Goal: Task Accomplishment & Management: Use online tool/utility

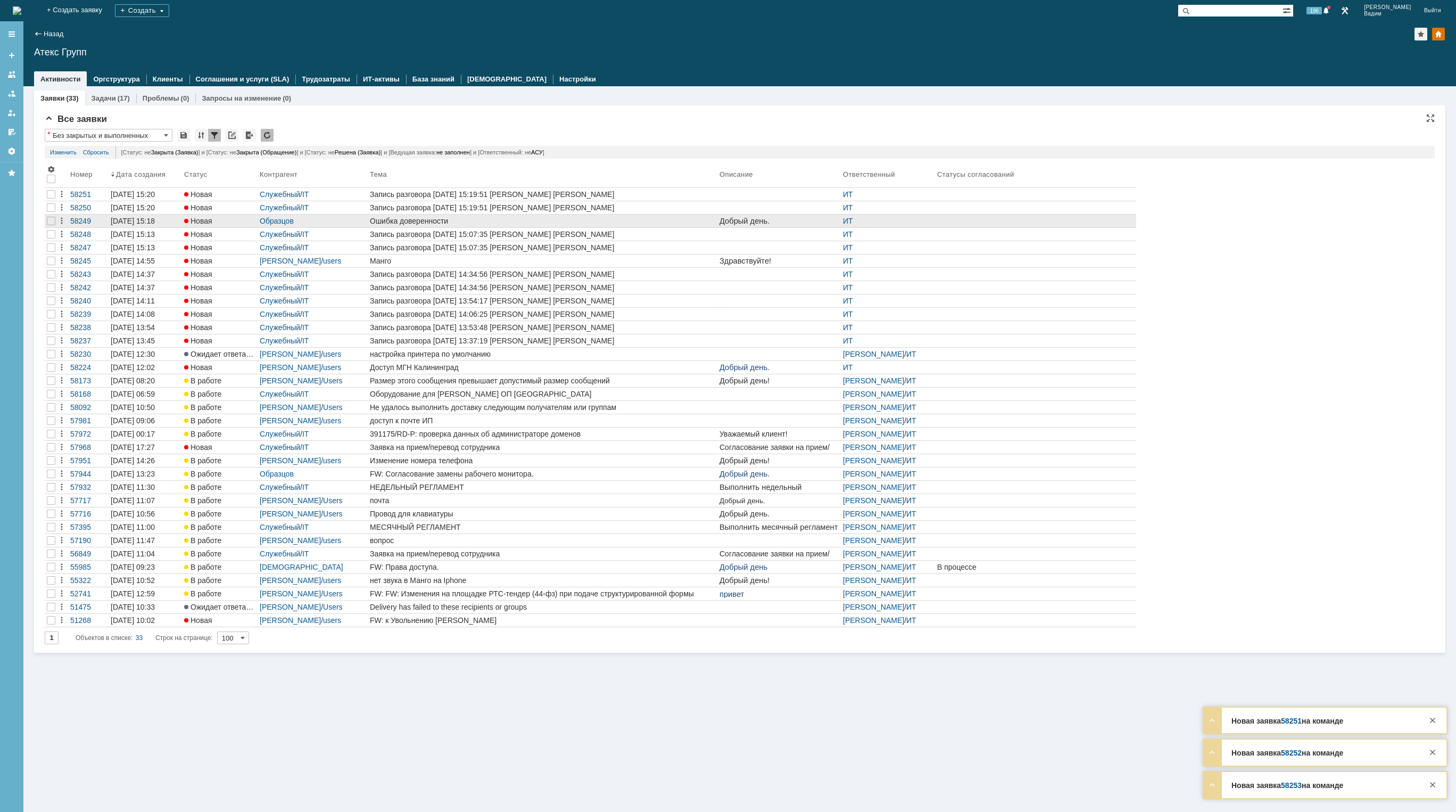
click at [536, 225] on div "Ошибка доверенности" at bounding box center [542, 220] width 345 height 8
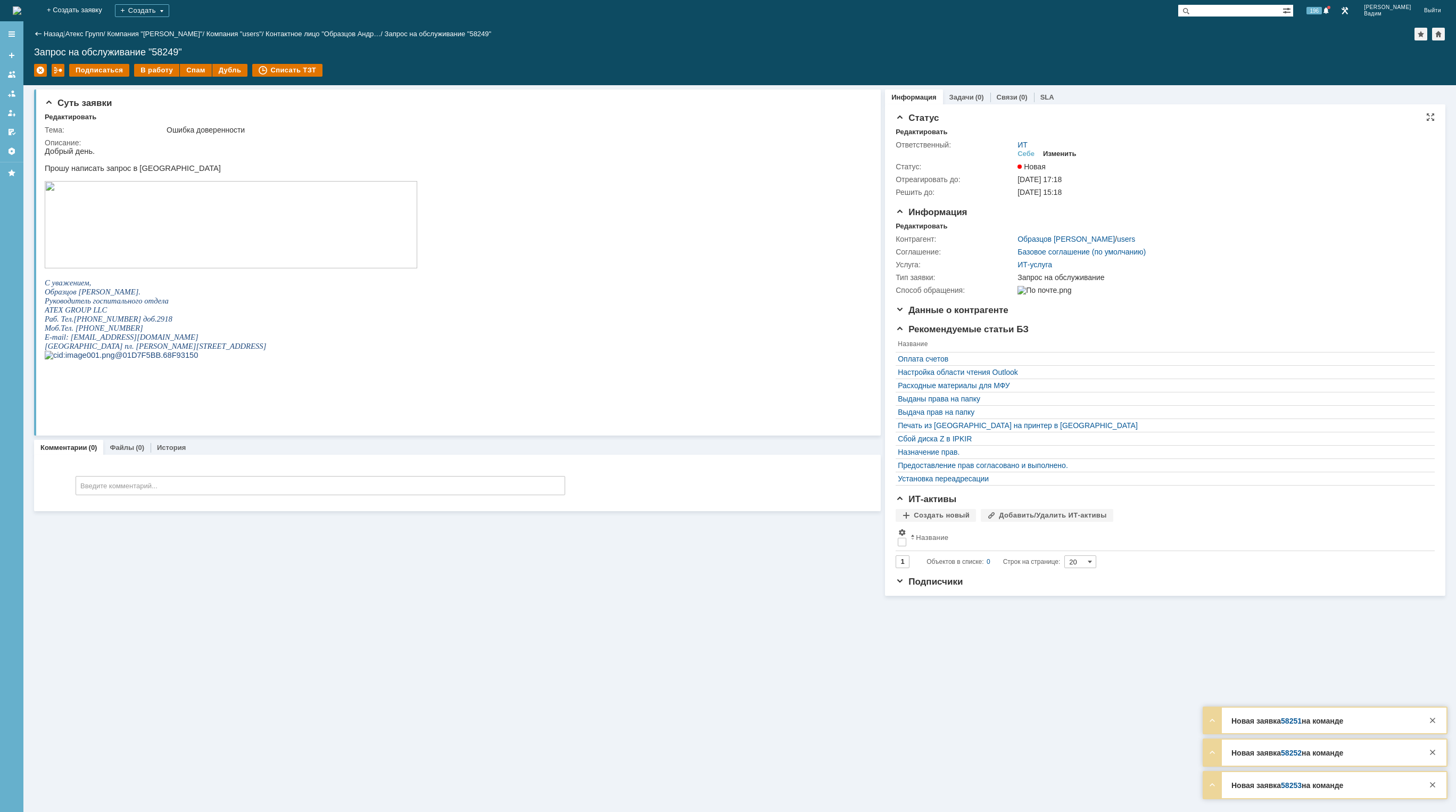
click at [1061, 154] on div "Изменить" at bounding box center [1060, 153] width 34 height 8
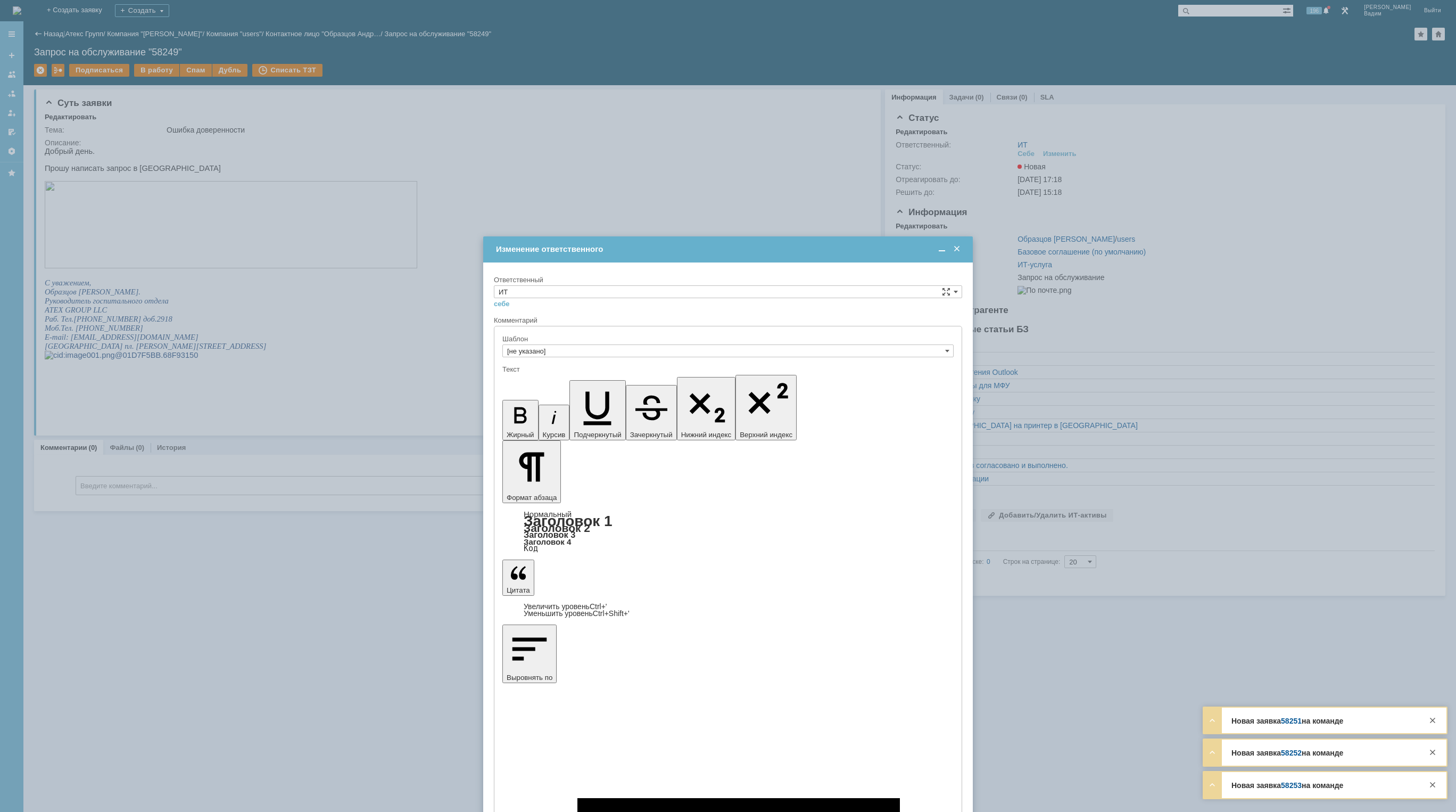
click at [689, 364] on div at bounding box center [728, 361] width 451 height 7
click at [538, 290] on input "ИТ" at bounding box center [728, 292] width 468 height 13
click at [519, 377] on span "АСУ" at bounding box center [728, 379] width 459 height 8
type input "АСУ"
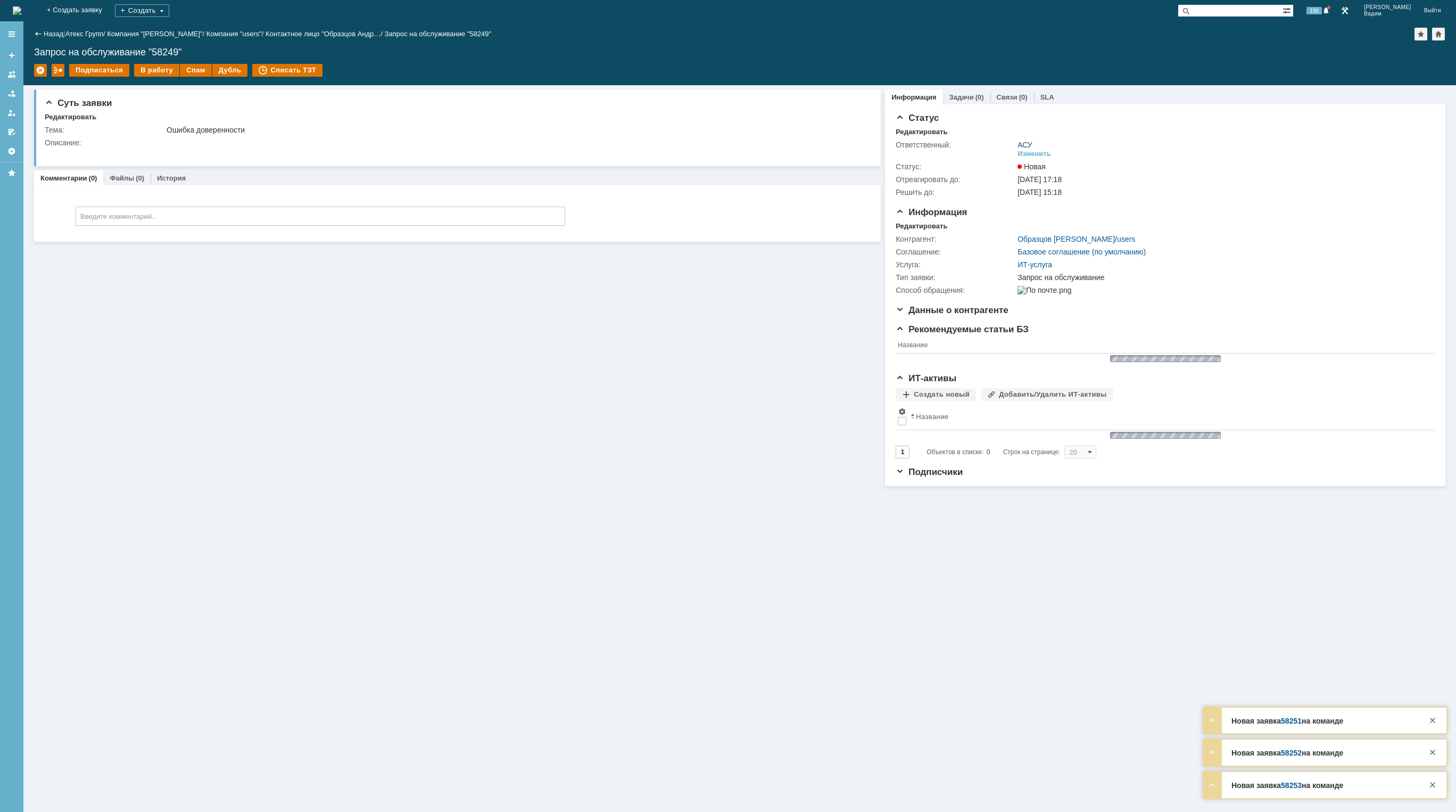
click at [21, 14] on img at bounding box center [17, 10] width 8 height 8
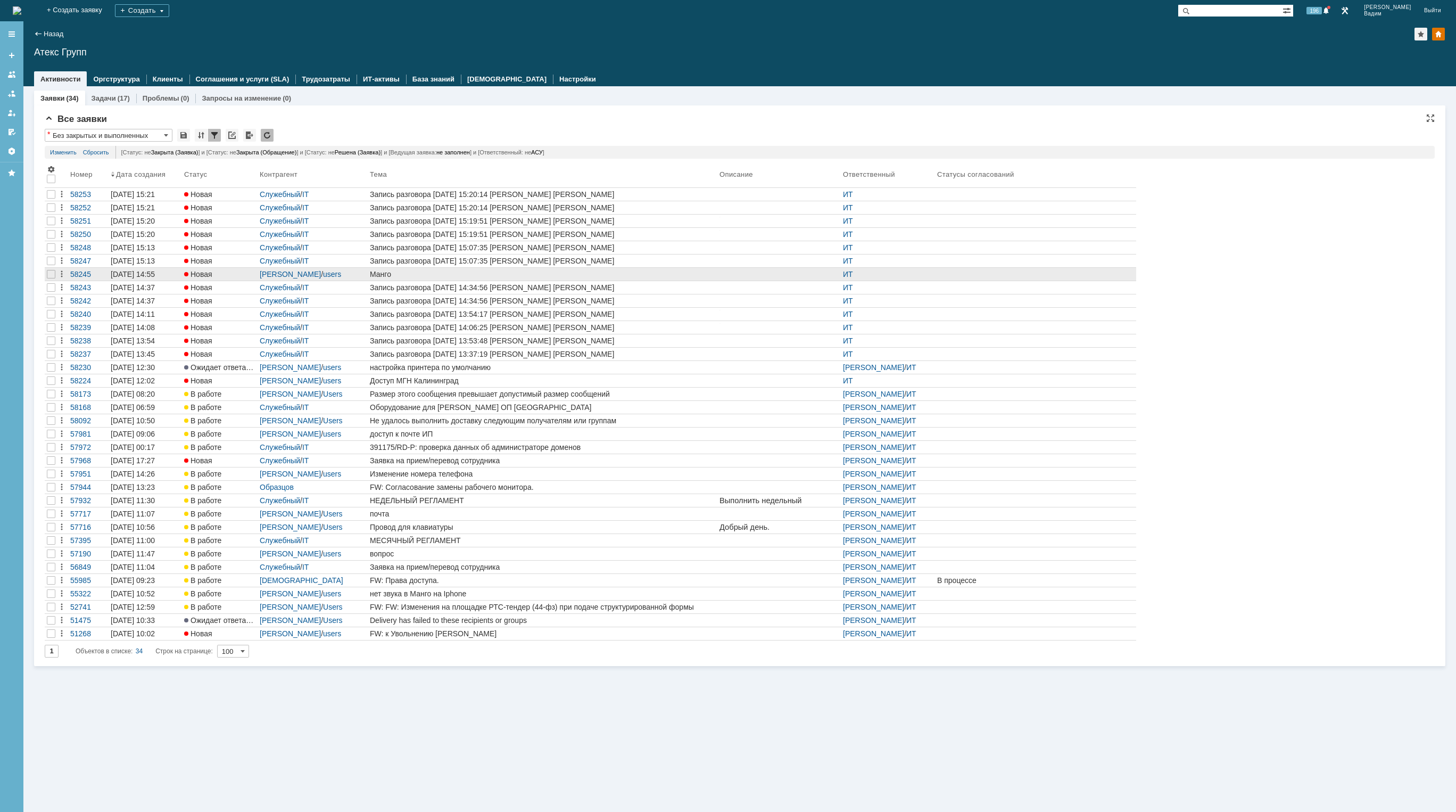
click at [541, 278] on div "Манго" at bounding box center [542, 273] width 345 height 8
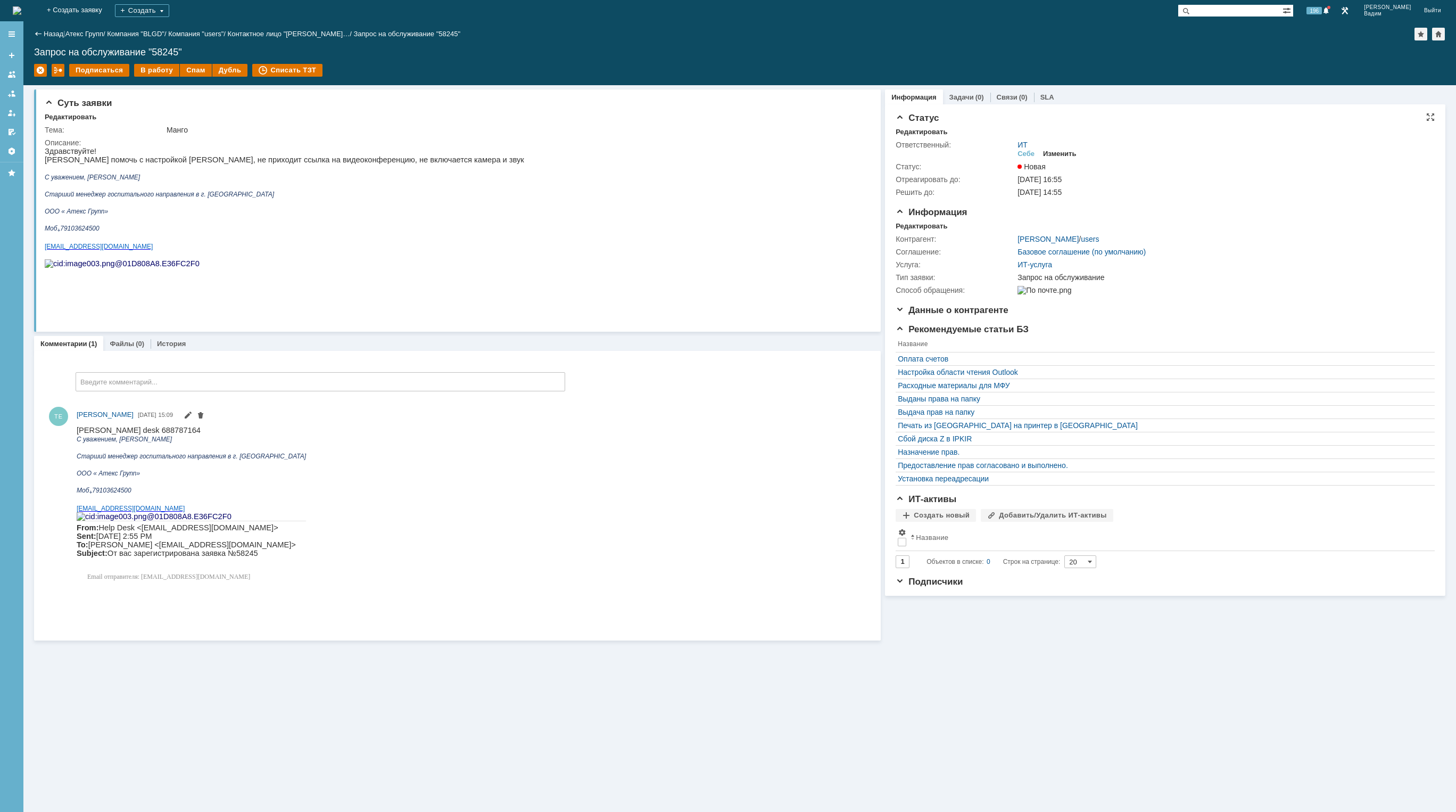
click at [1050, 151] on div "Изменить" at bounding box center [1060, 153] width 34 height 8
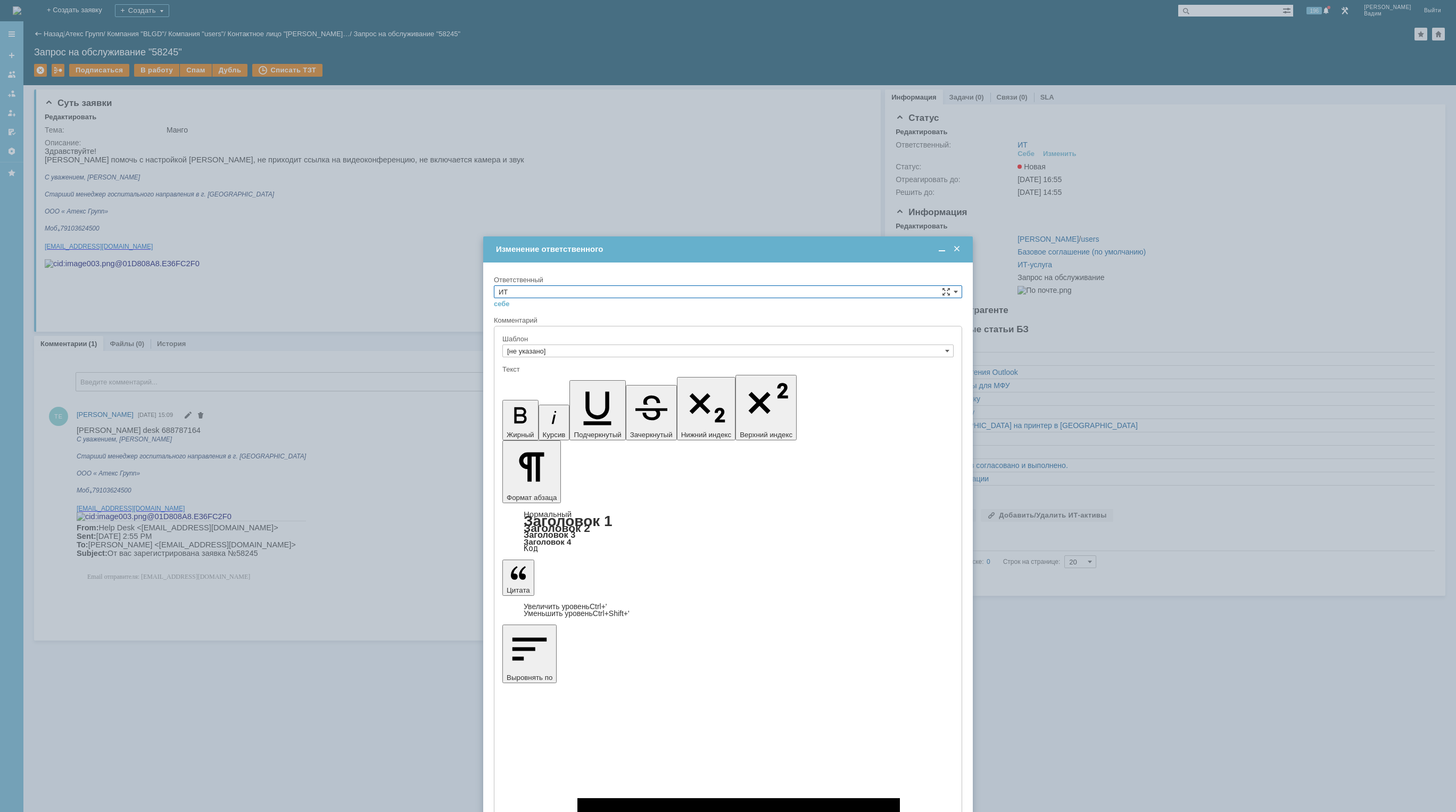
click at [564, 292] on input "ИТ" at bounding box center [728, 292] width 468 height 13
click at [526, 366] on span "[PERSON_NAME]" at bounding box center [728, 367] width 459 height 8
type input "[PERSON_NAME]"
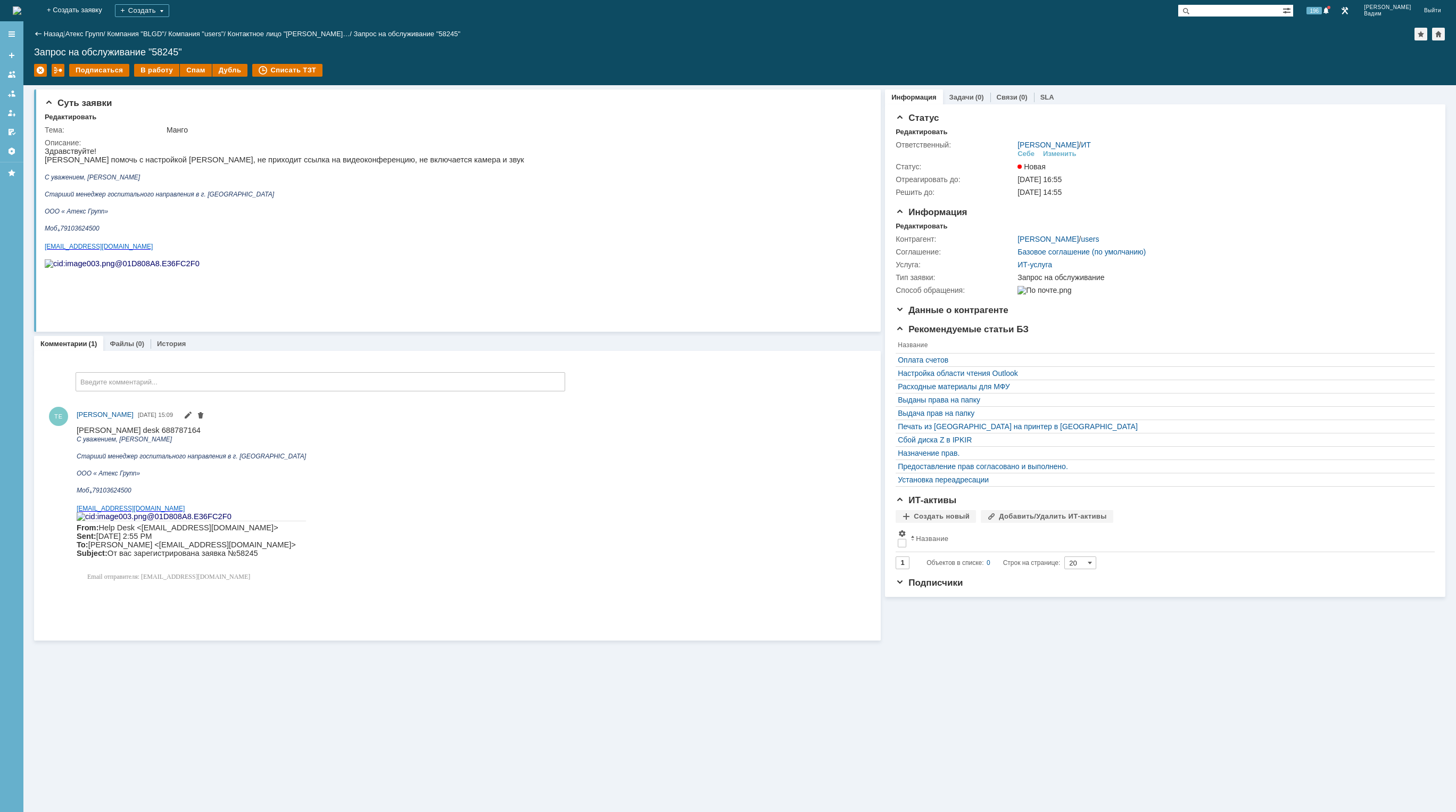
click at [21, 6] on img at bounding box center [17, 10] width 8 height 8
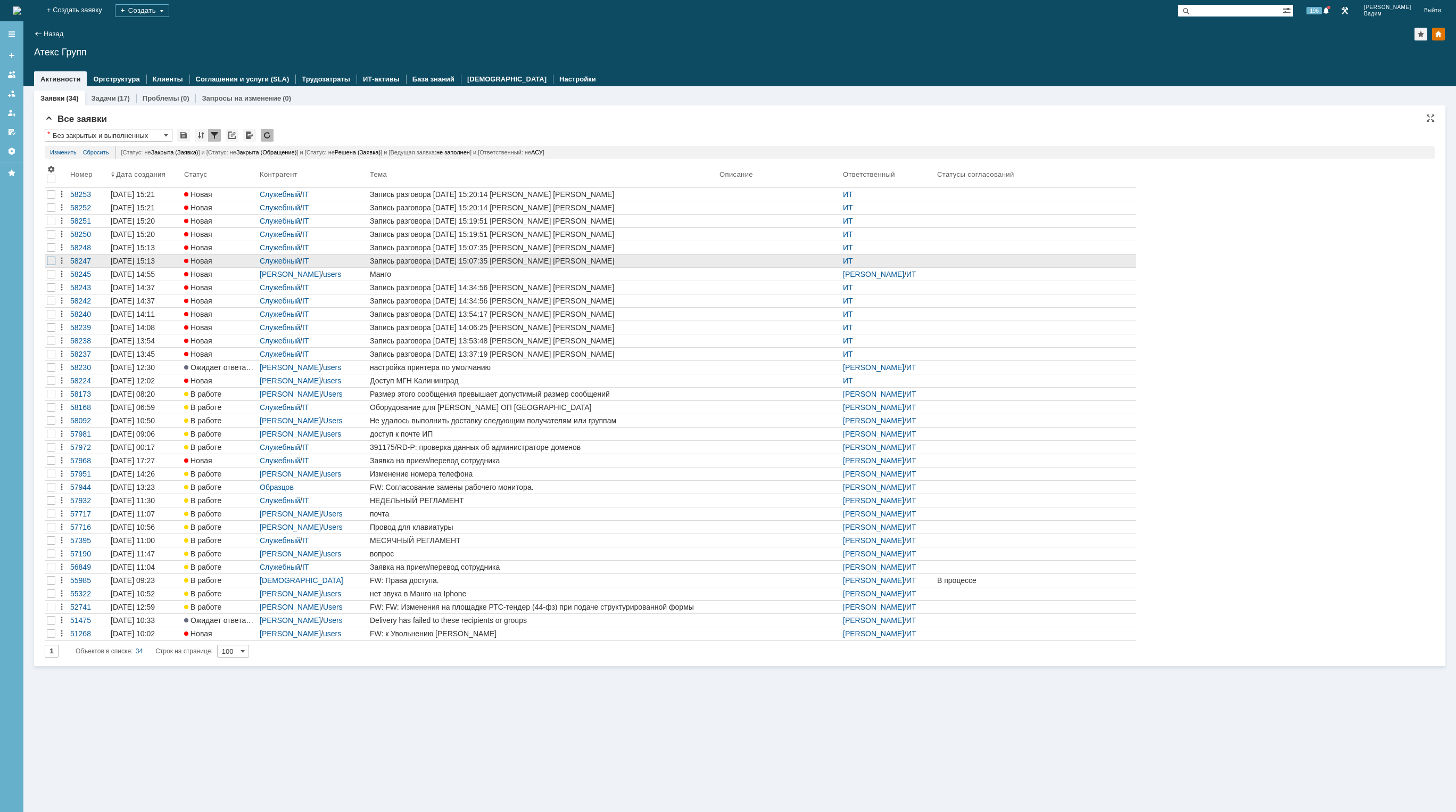
click at [52, 260] on div at bounding box center [50, 261] width 8 height 8
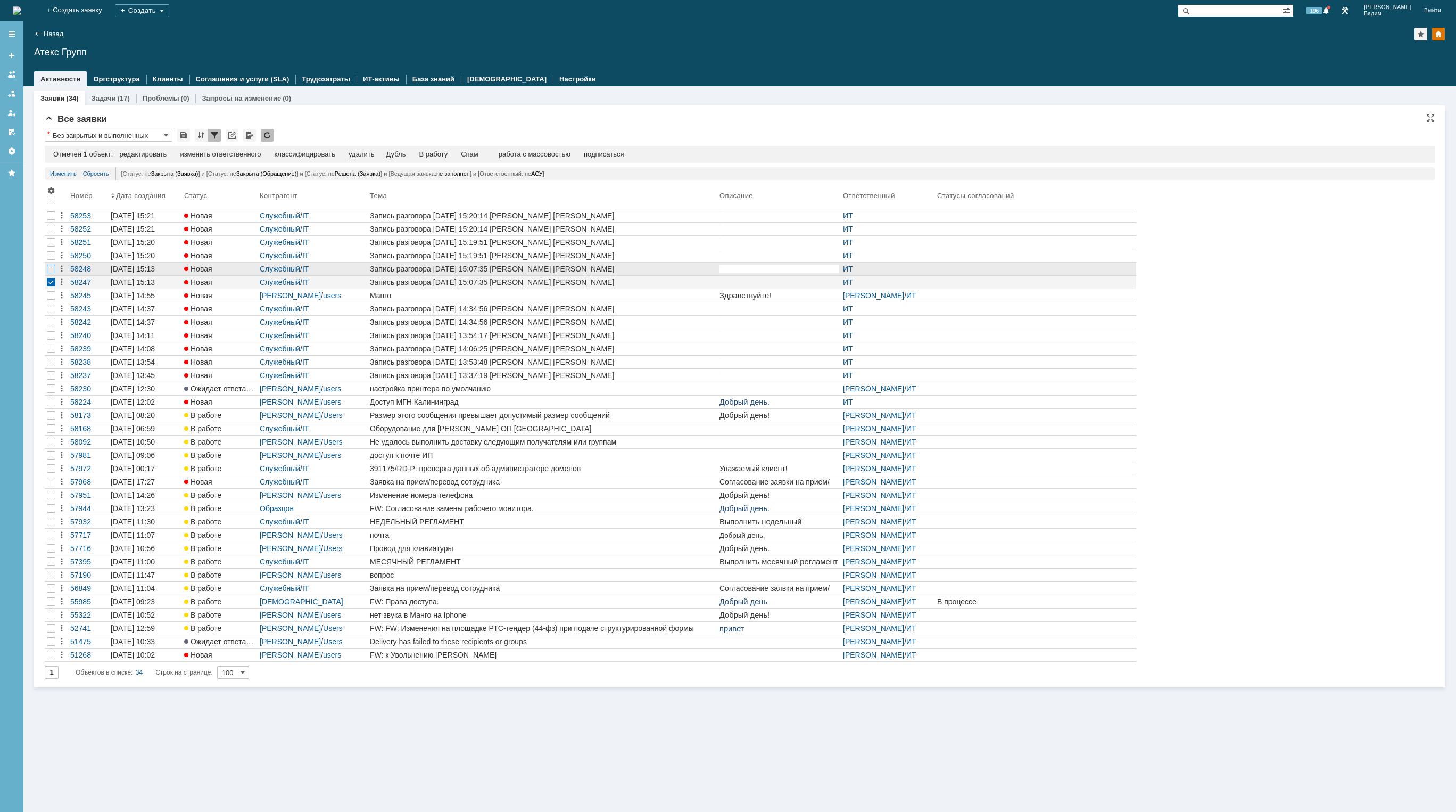
click at [50, 267] on div at bounding box center [50, 268] width 8 height 8
click at [50, 255] on div at bounding box center [50, 255] width 8 height 8
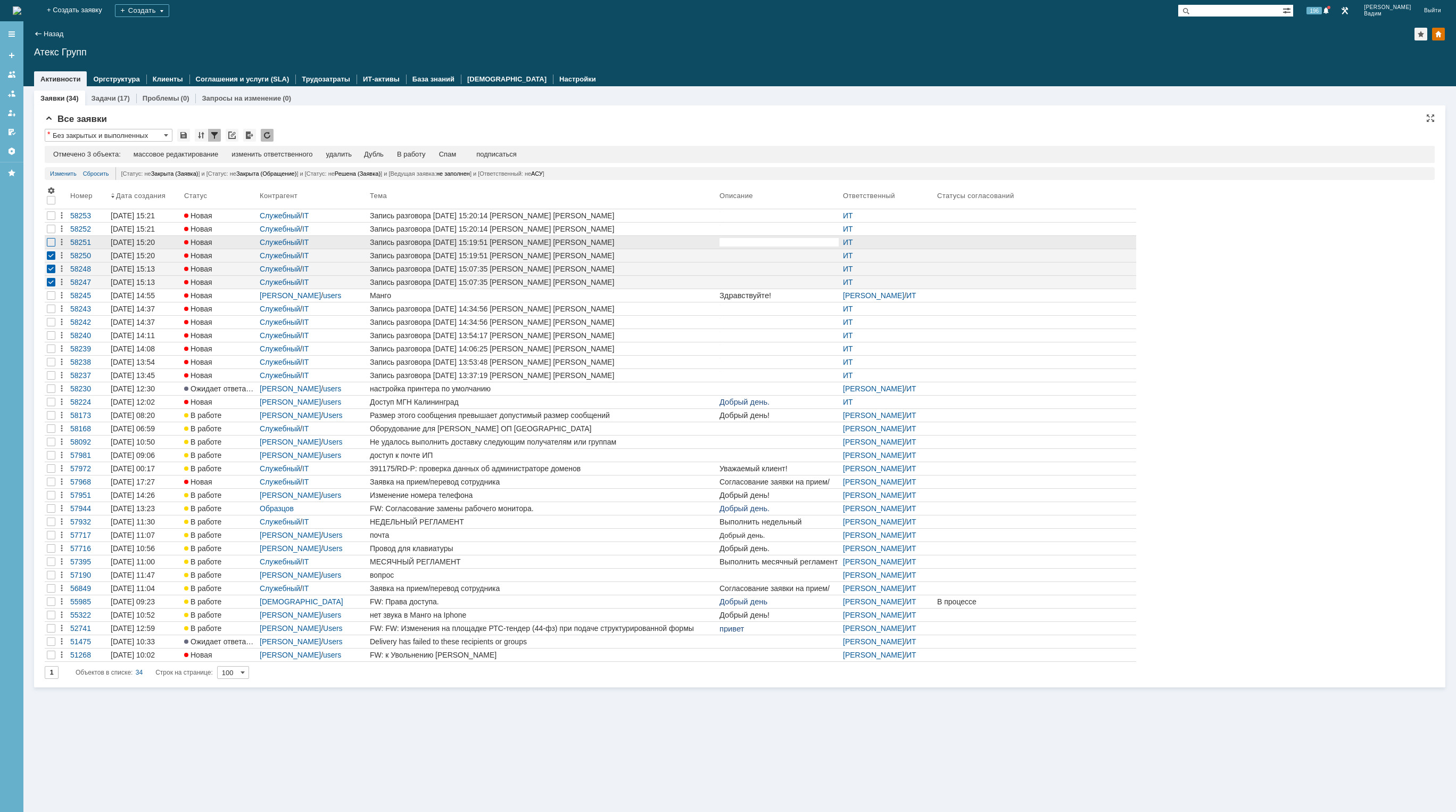
click at [50, 243] on div at bounding box center [50, 241] width 8 height 8
click at [50, 228] on div at bounding box center [50, 228] width 8 height 8
click at [50, 221] on div at bounding box center [51, 216] width 13 height 13
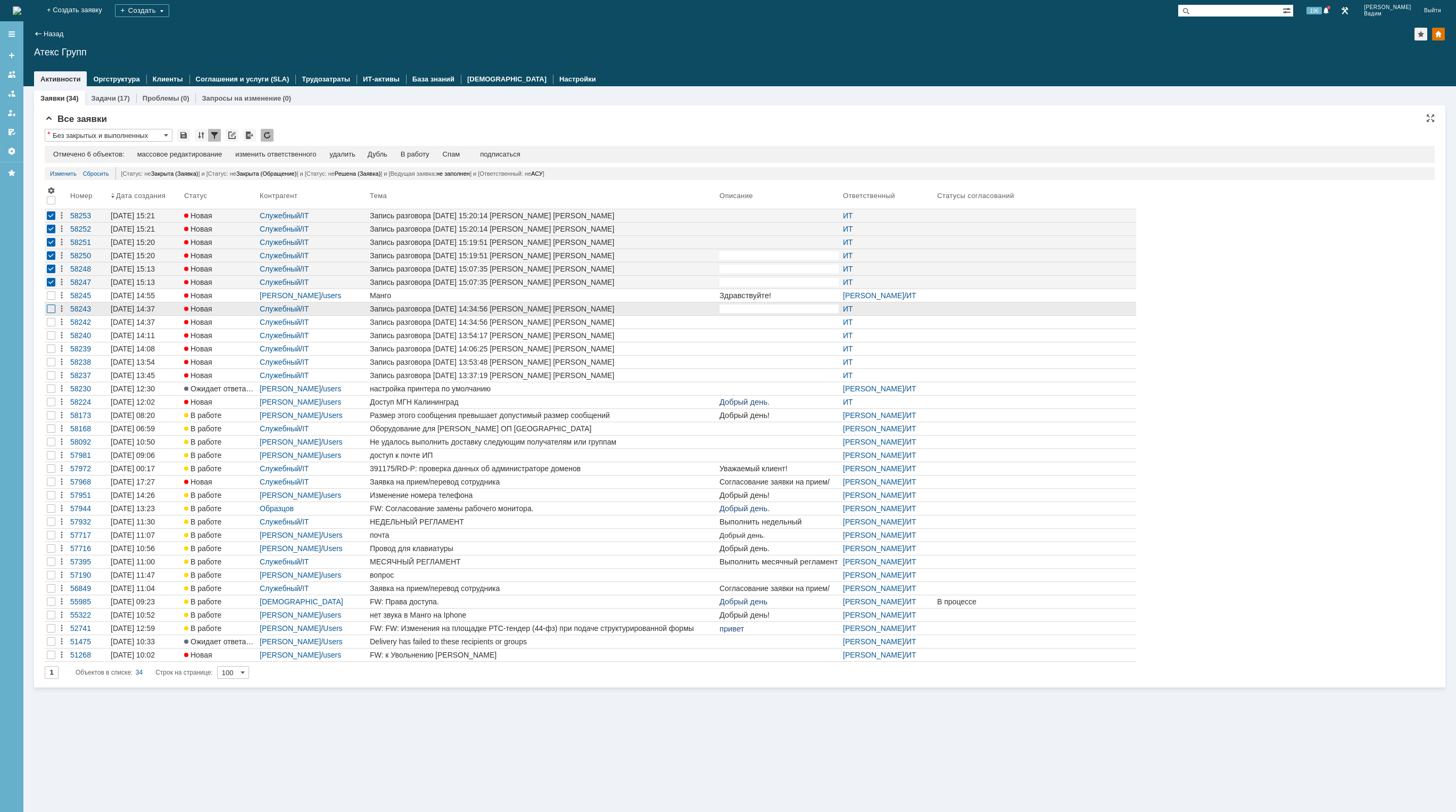
click at [50, 309] on div at bounding box center [50, 308] width 8 height 8
click at [55, 323] on div at bounding box center [50, 321] width 8 height 8
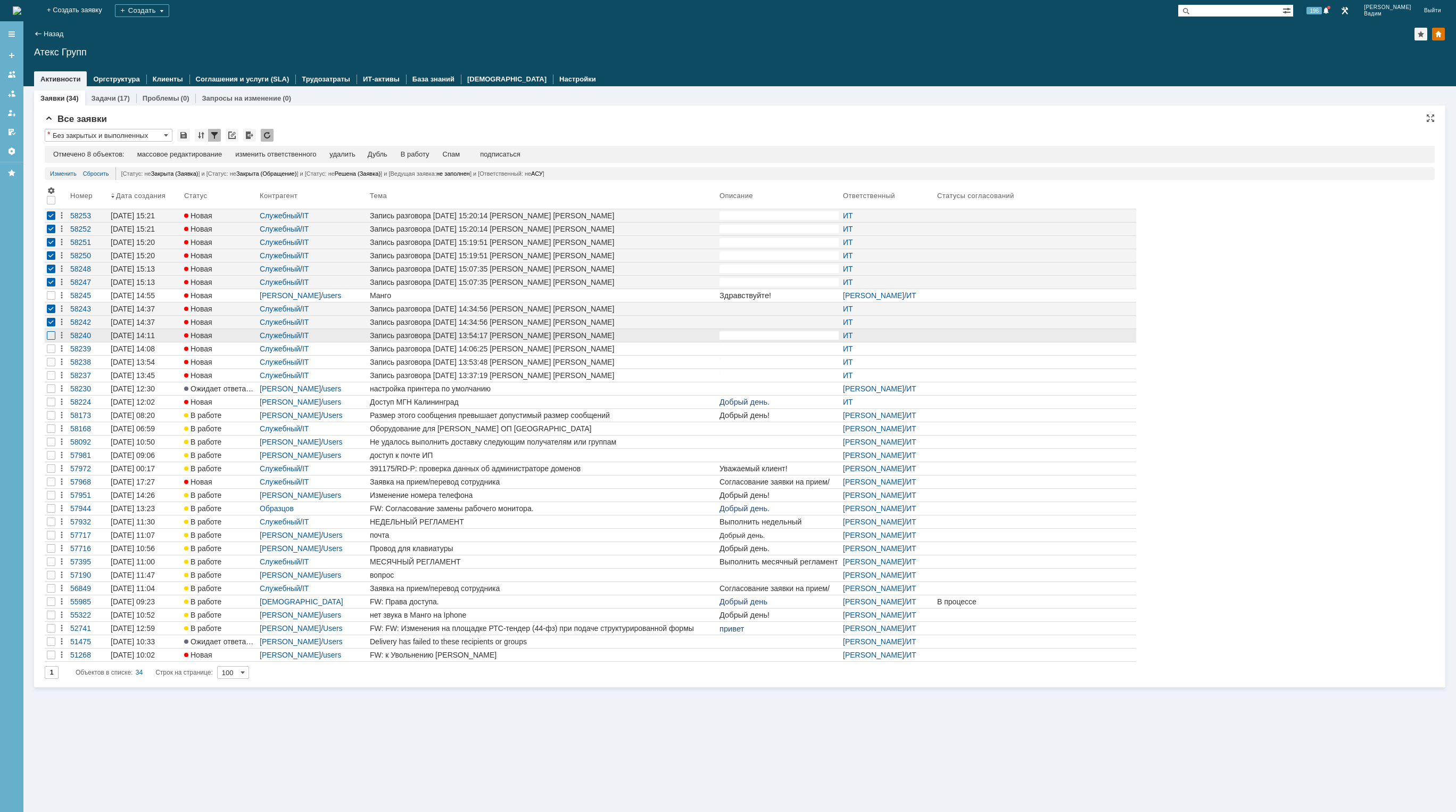
click at [52, 338] on div at bounding box center [50, 335] width 8 height 8
click at [50, 354] on div at bounding box center [51, 349] width 13 height 13
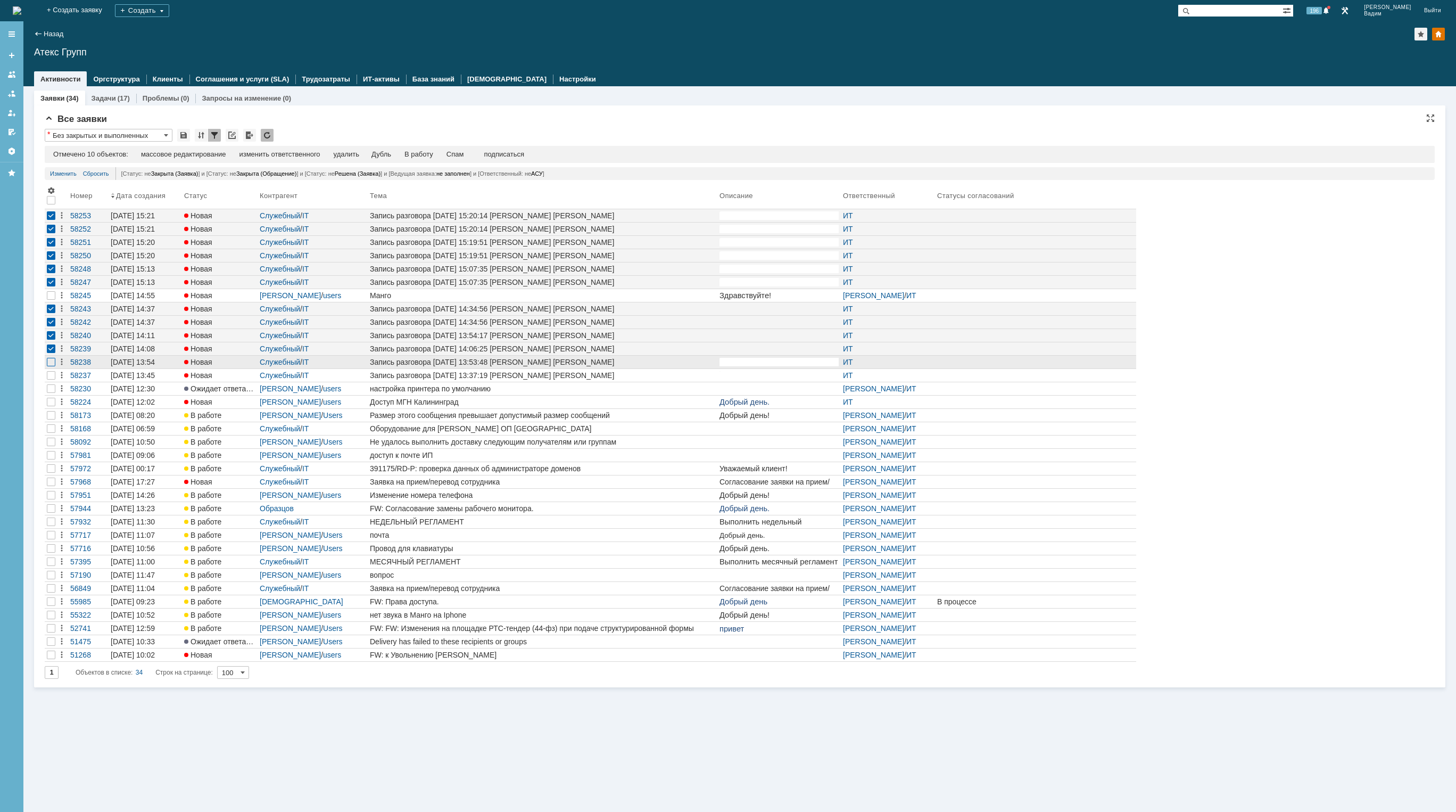
click at [49, 365] on div at bounding box center [50, 362] width 8 height 8
click at [48, 377] on div at bounding box center [50, 374] width 8 height 8
click at [353, 156] on div "удалить" at bounding box center [347, 154] width 26 height 8
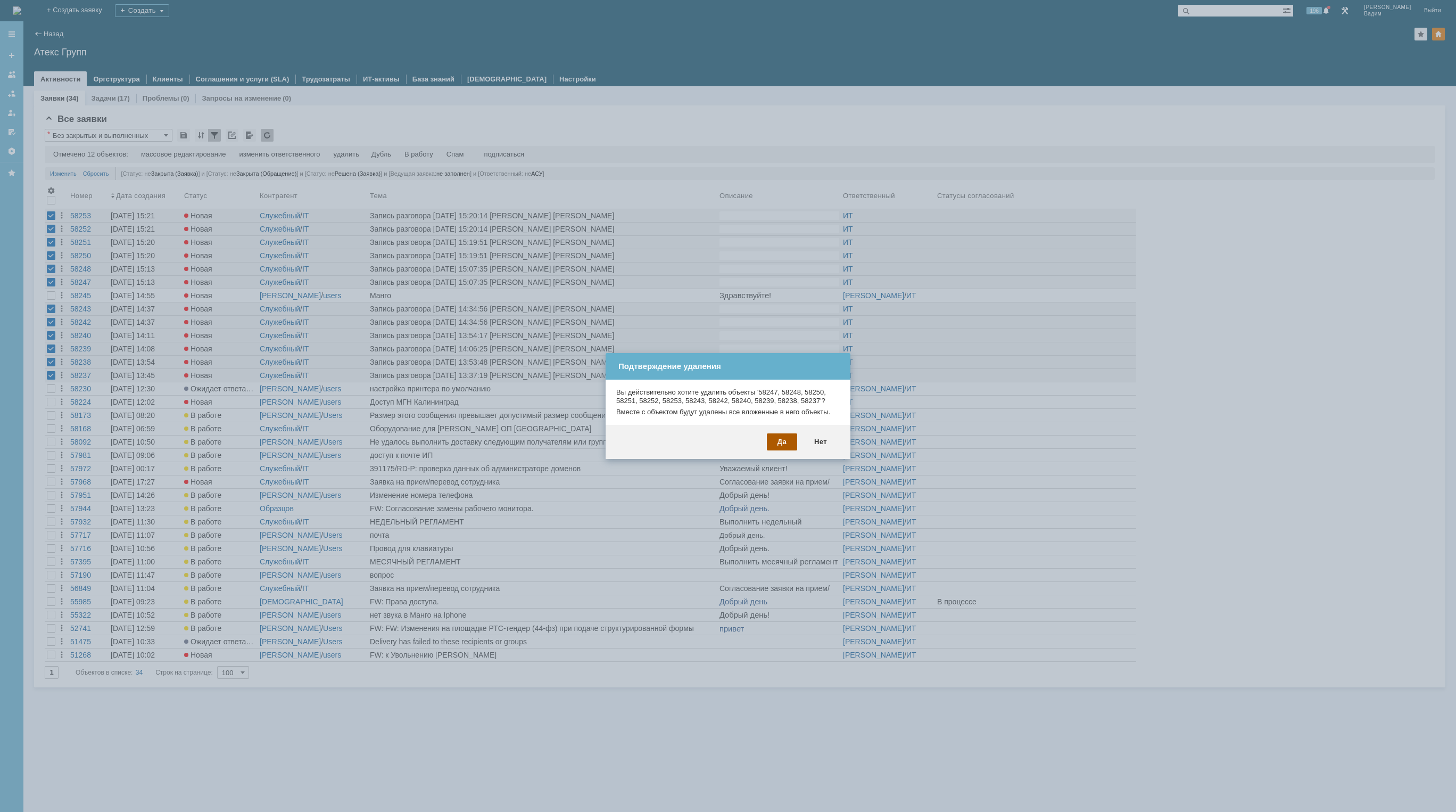
click at [782, 443] on div "Да" at bounding box center [782, 441] width 30 height 17
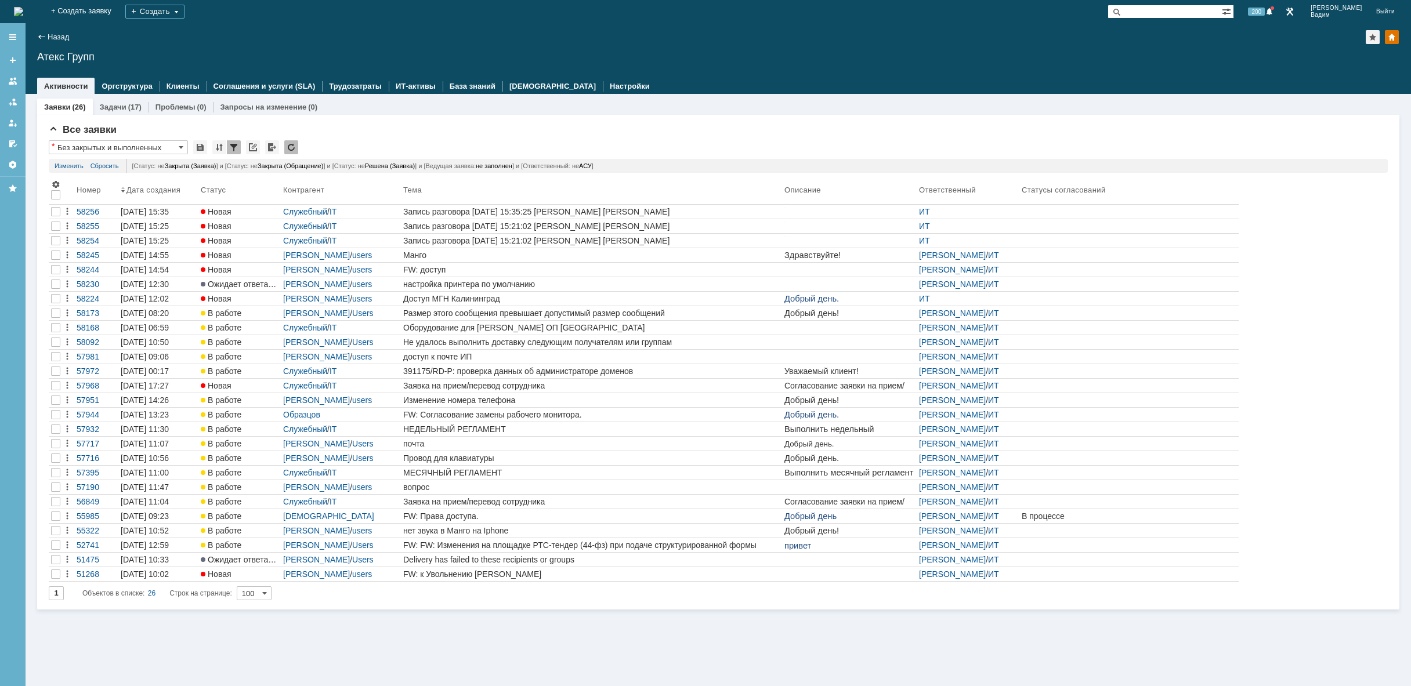
click at [166, 655] on div "Заявки (26) Задачи (17) Проблемы (0) Запросы на изменение (0) Все заявки * Без …" at bounding box center [718, 390] width 1385 height 592
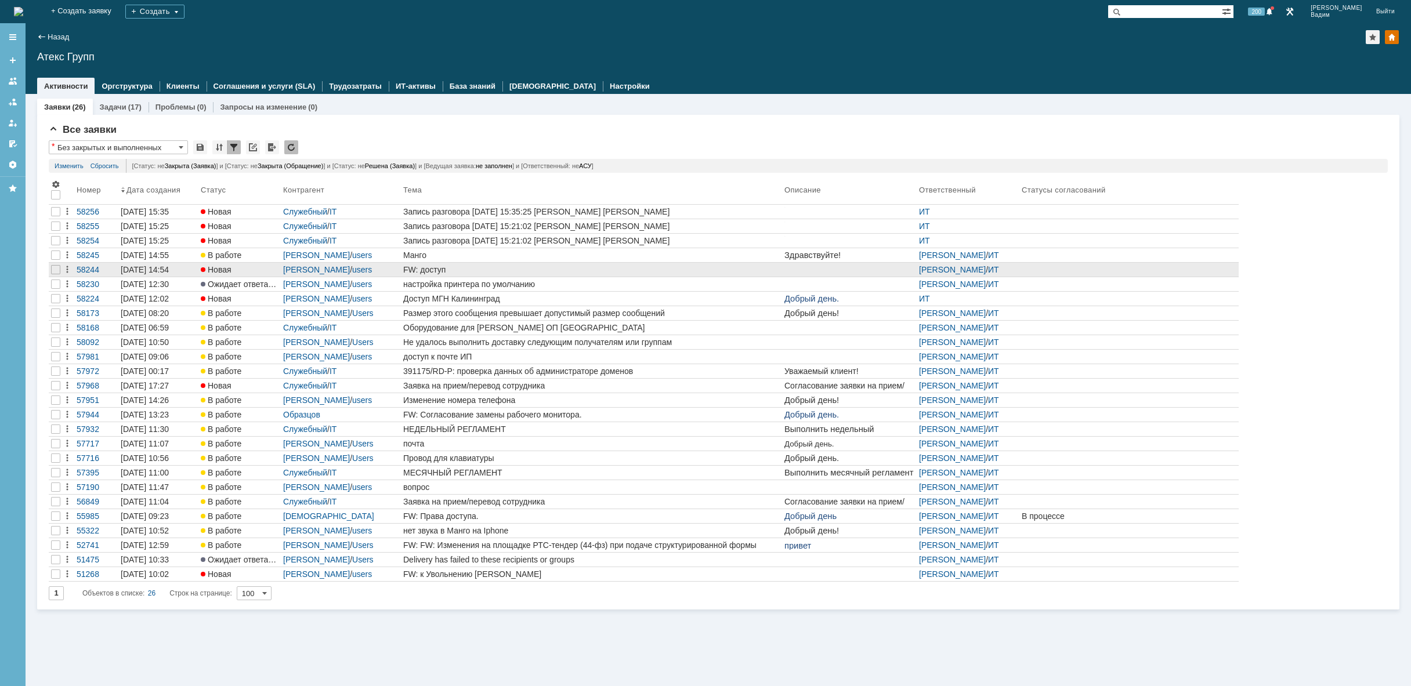
click at [534, 266] on div "FW: доступ" at bounding box center [591, 269] width 376 height 9
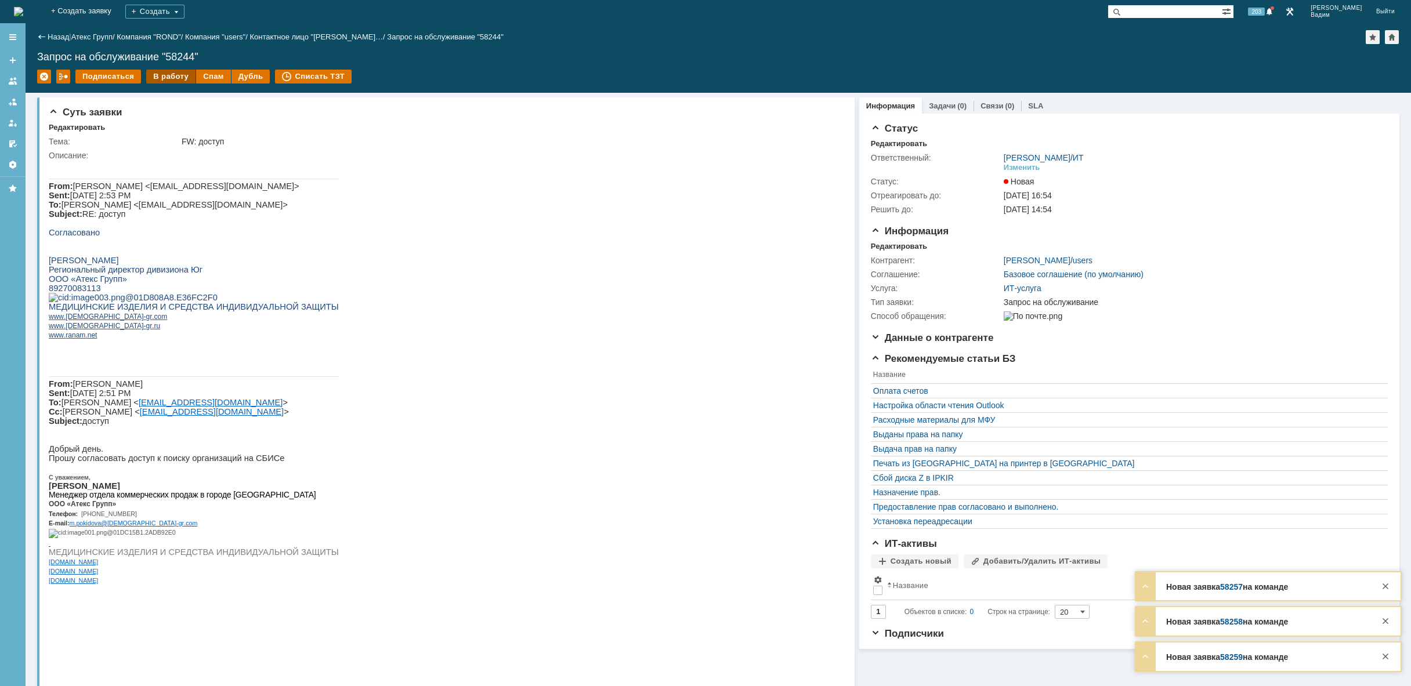
click at [169, 78] on div "В работу" at bounding box center [170, 77] width 49 height 14
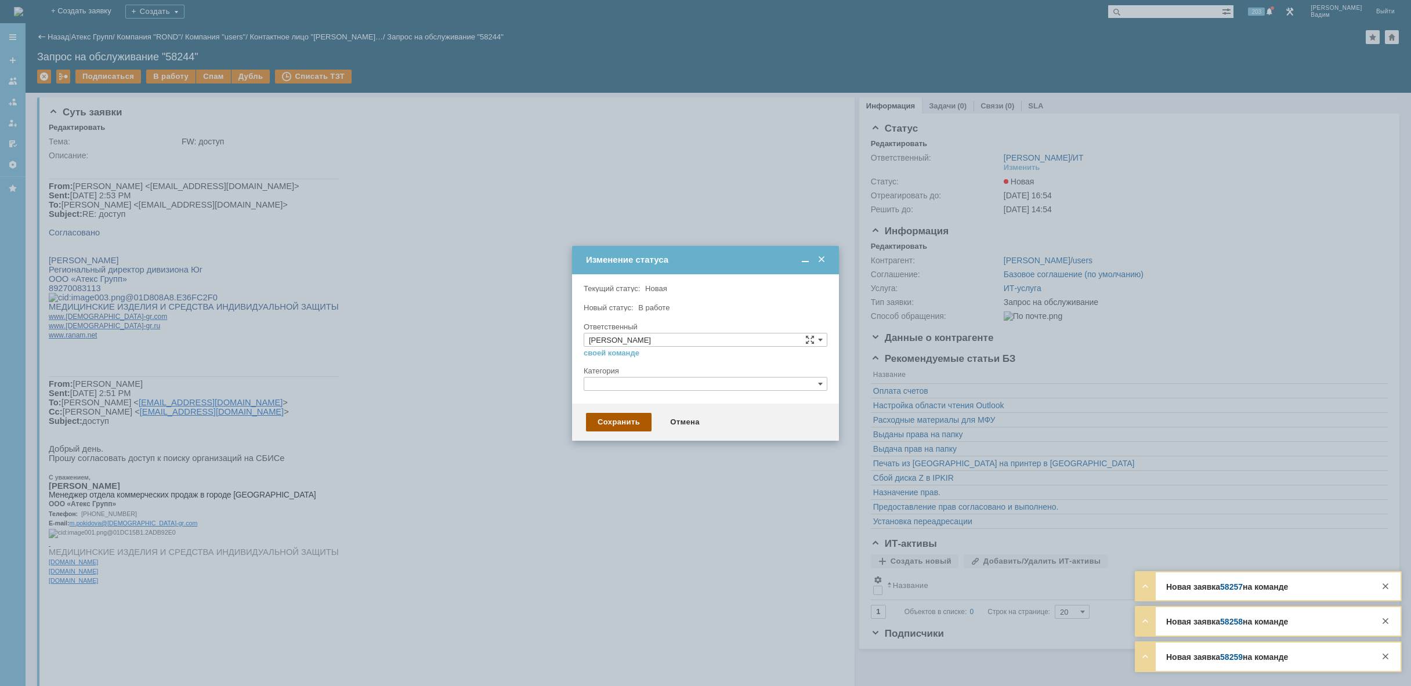
click at [611, 421] on div "Сохранить" at bounding box center [619, 422] width 66 height 19
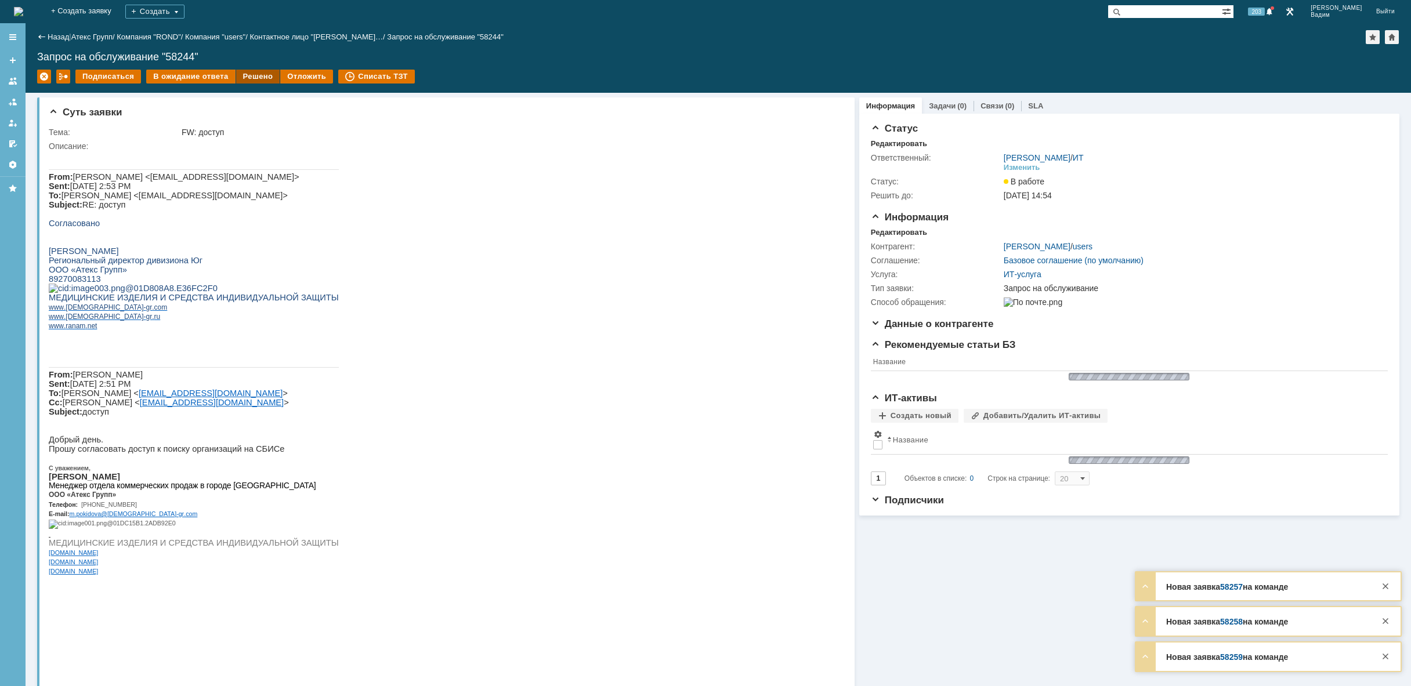
click at [241, 71] on div "Решено" at bounding box center [258, 77] width 44 height 14
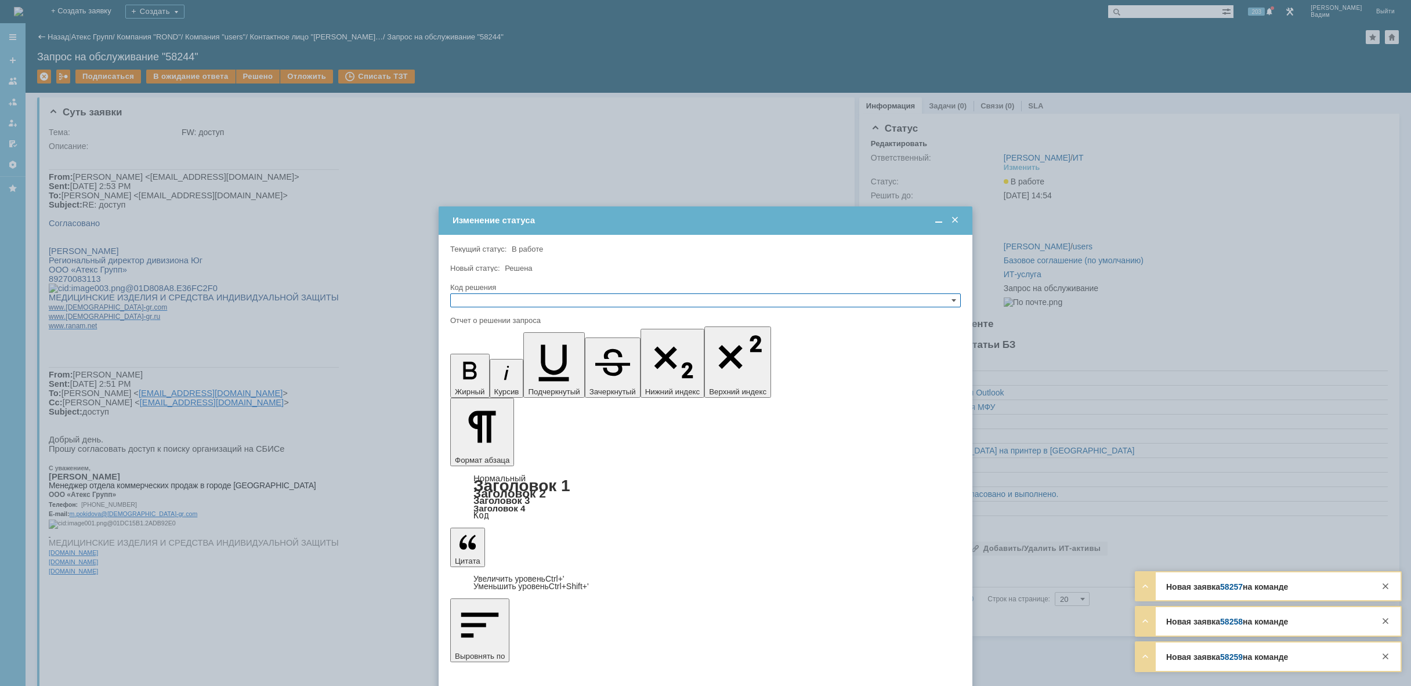
click at [485, 302] on input "text" at bounding box center [705, 301] width 510 height 14
click at [489, 352] on div "Решено" at bounding box center [705, 356] width 509 height 13
type input "Решено"
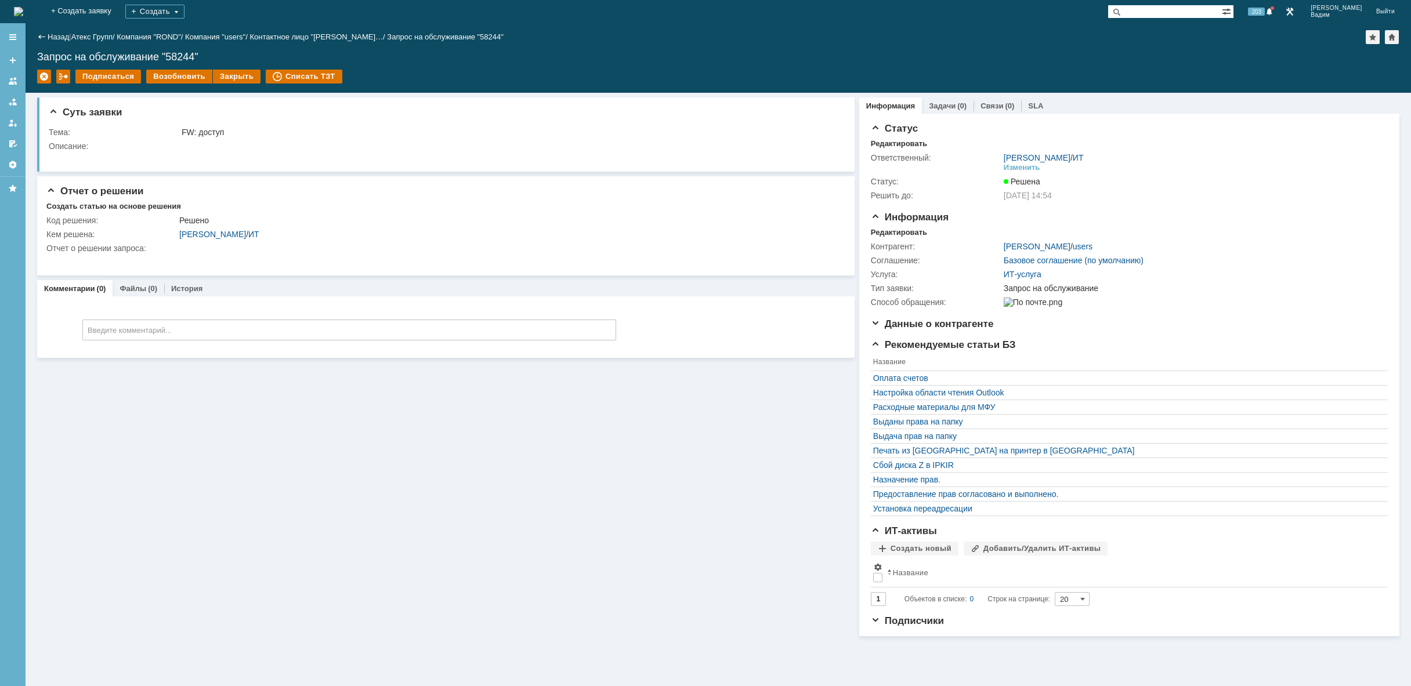
scroll to position [0, 0]
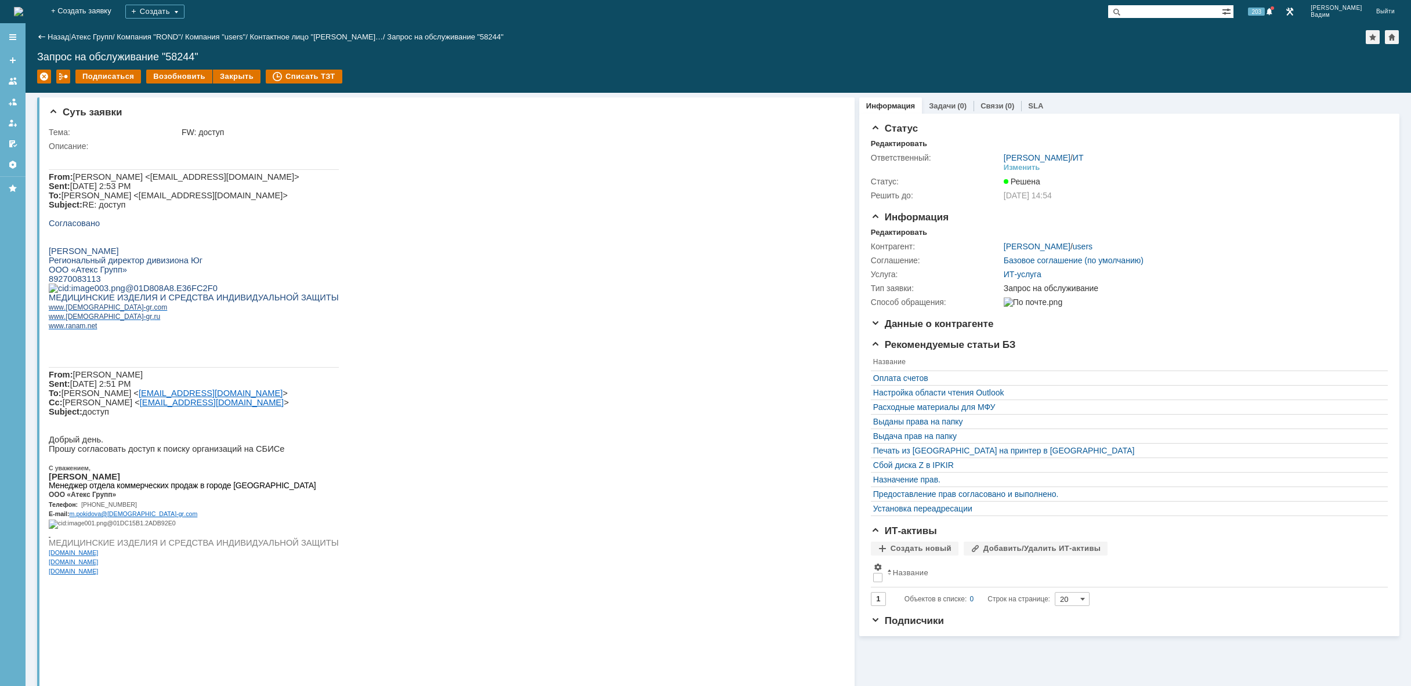
click at [23, 10] on img at bounding box center [18, 11] width 9 height 9
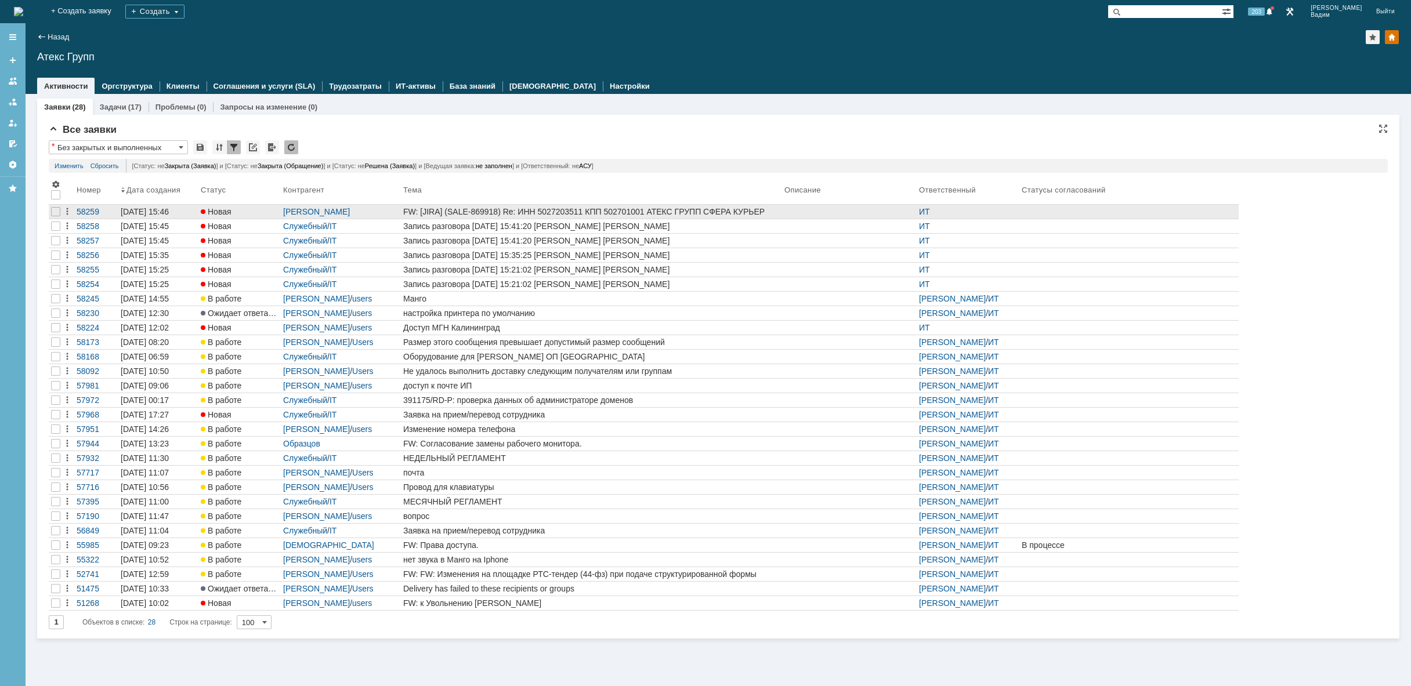
click at [762, 212] on div "FW: [JIRA] (SALE-869918) Re: ИНН 5027203511 КПП 502701001 АТЕКС ГРУПП СФЕРА КУР…" at bounding box center [591, 211] width 376 height 9
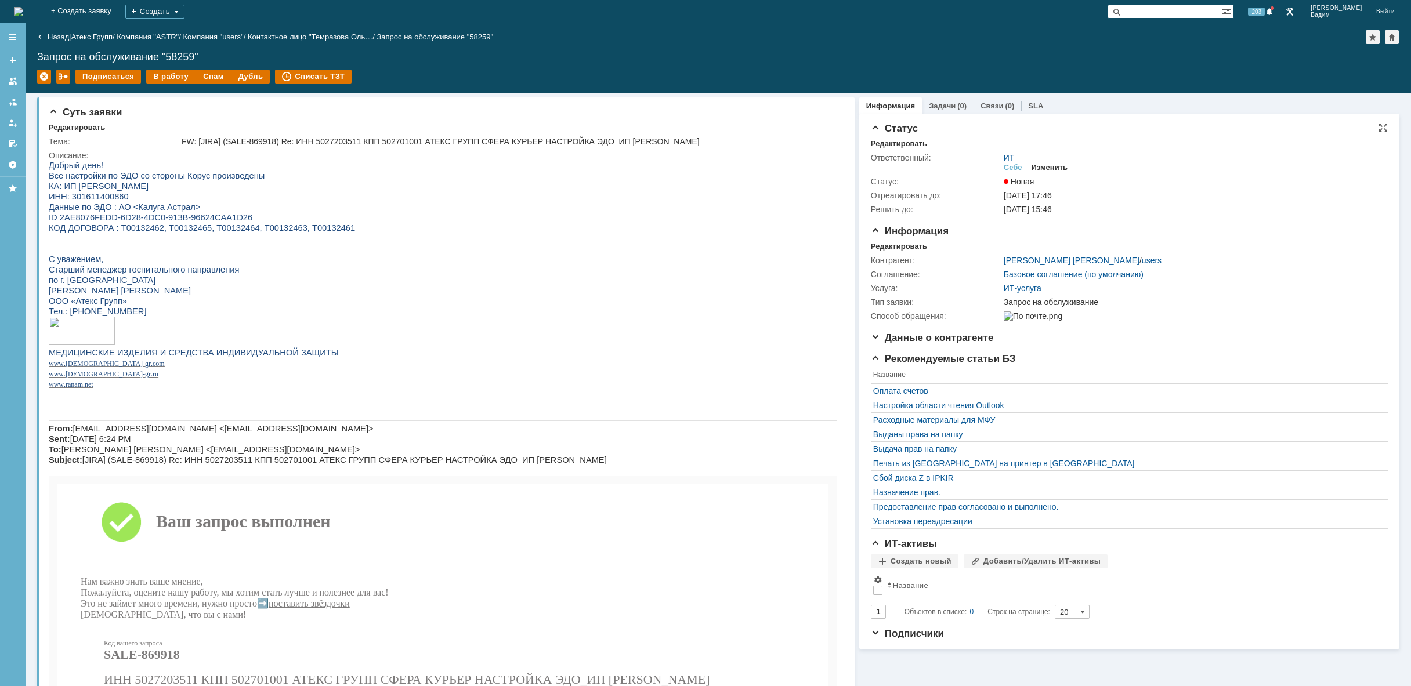
click at [1059, 165] on div "Изменить" at bounding box center [1049, 167] width 37 height 9
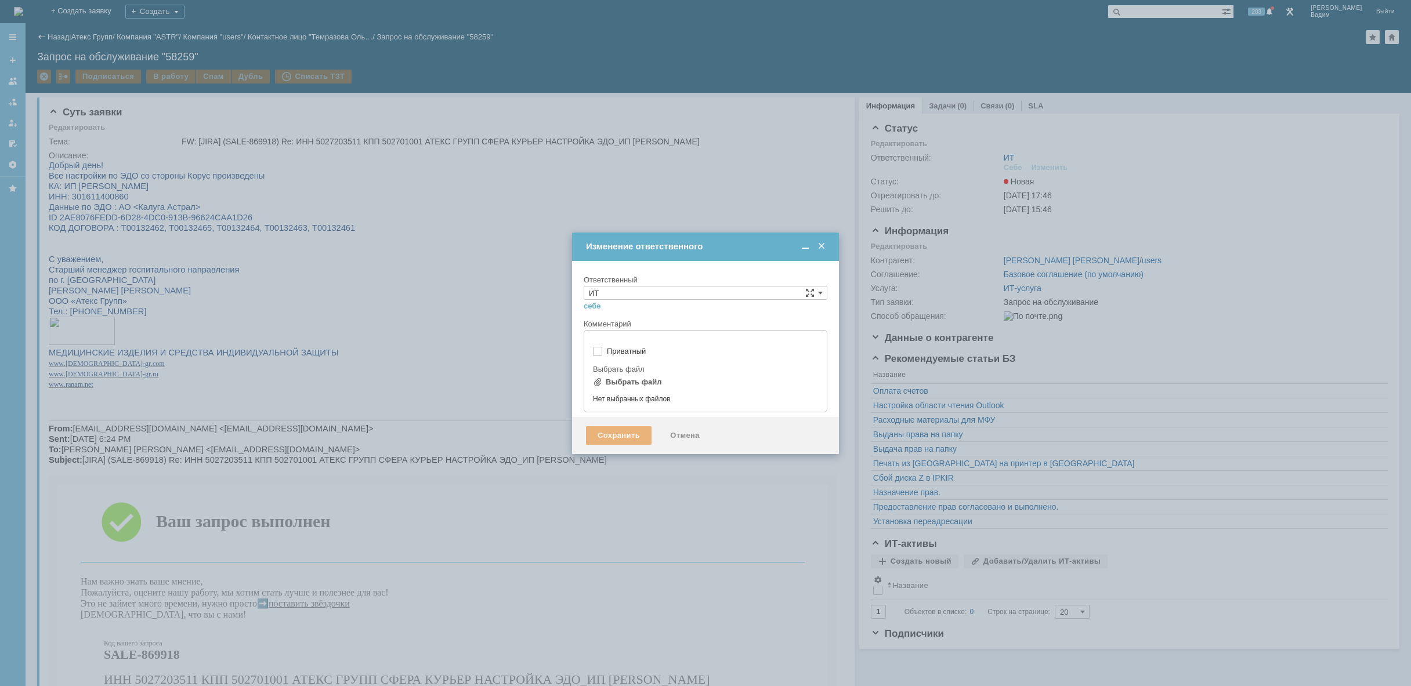
type input "[не указано]"
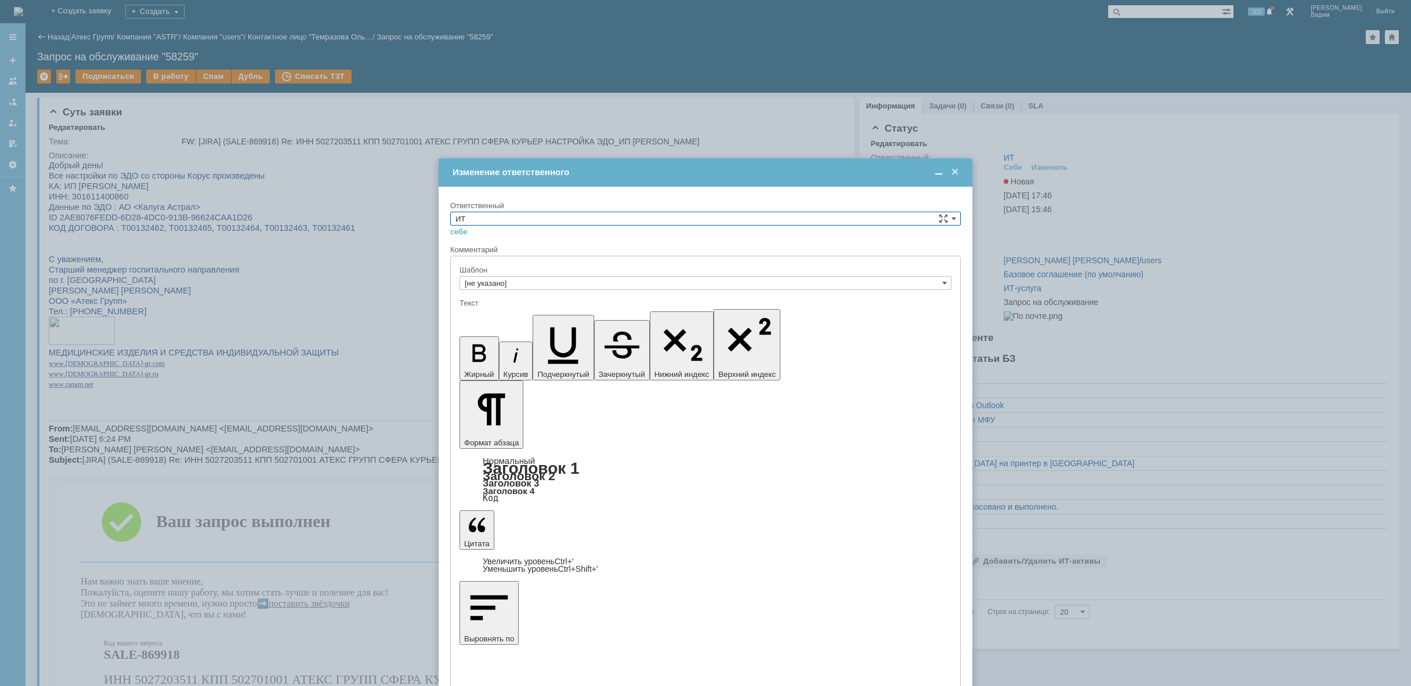
click at [625, 216] on input "ИТ" at bounding box center [705, 219] width 510 height 14
click at [608, 317] on span "АСУ" at bounding box center [705, 314] width 500 height 9
type input "АСУ"
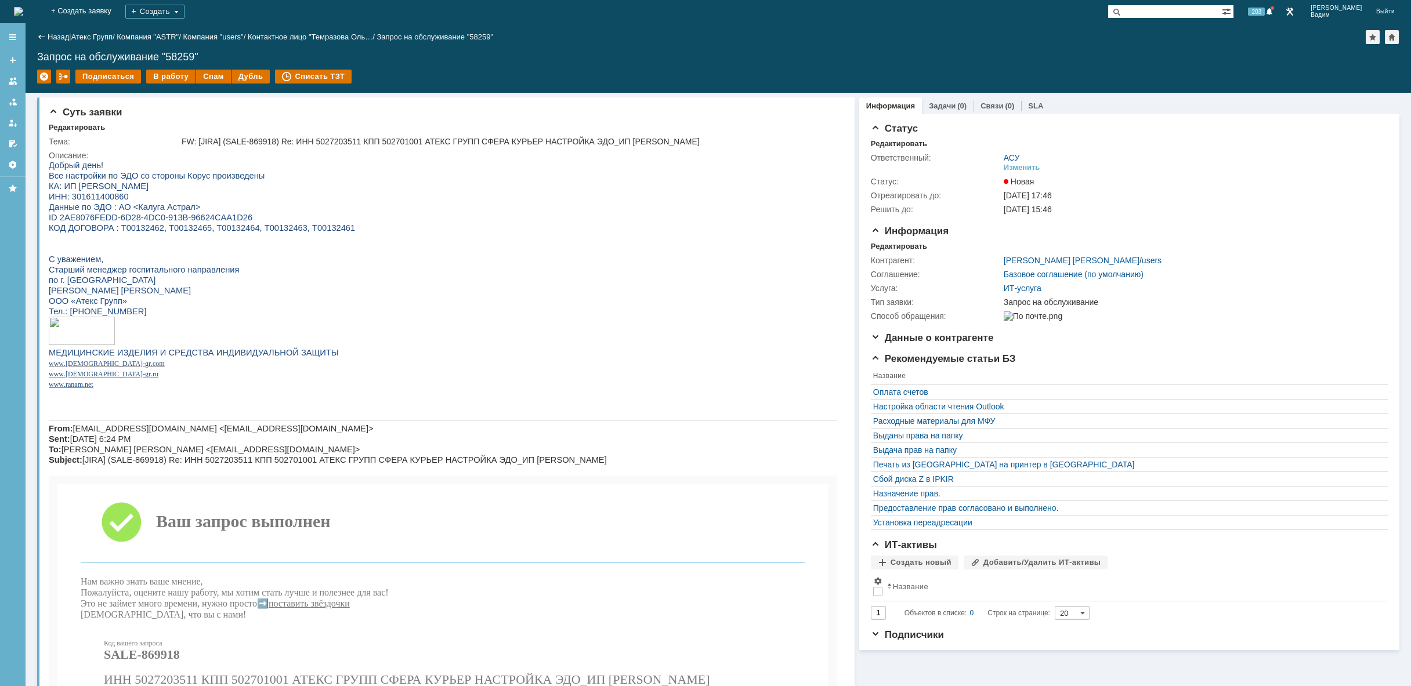
click at [23, 16] on img at bounding box center [18, 11] width 9 height 9
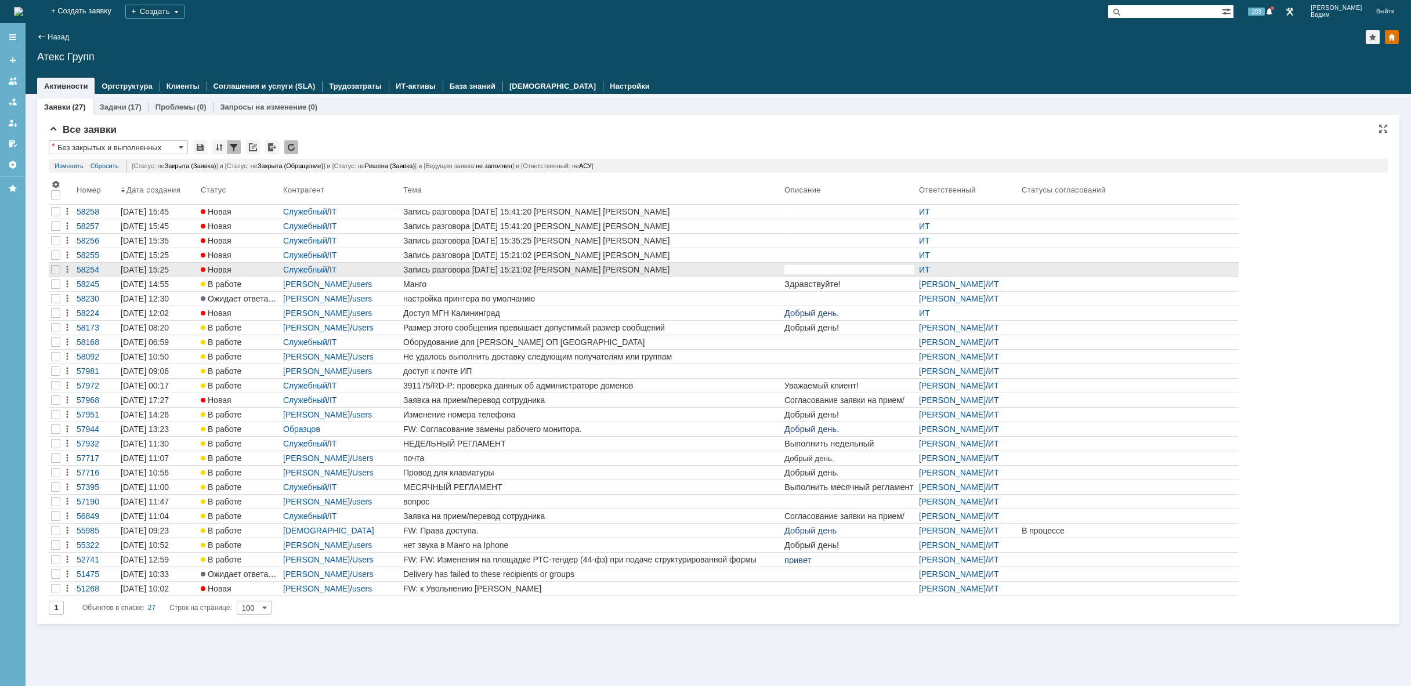
click at [53, 263] on div at bounding box center [56, 270] width 14 height 14
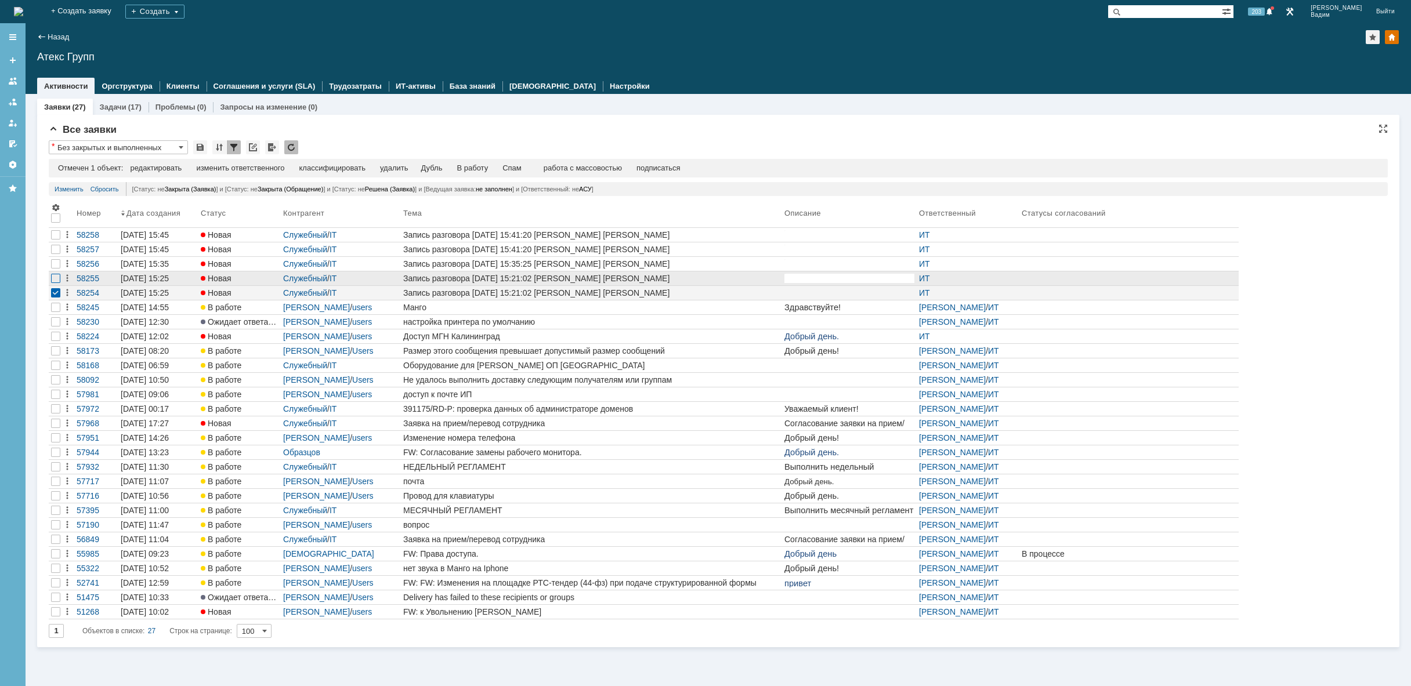
click at [53, 277] on div at bounding box center [55, 278] width 9 height 9
click at [54, 266] on div at bounding box center [55, 263] width 9 height 9
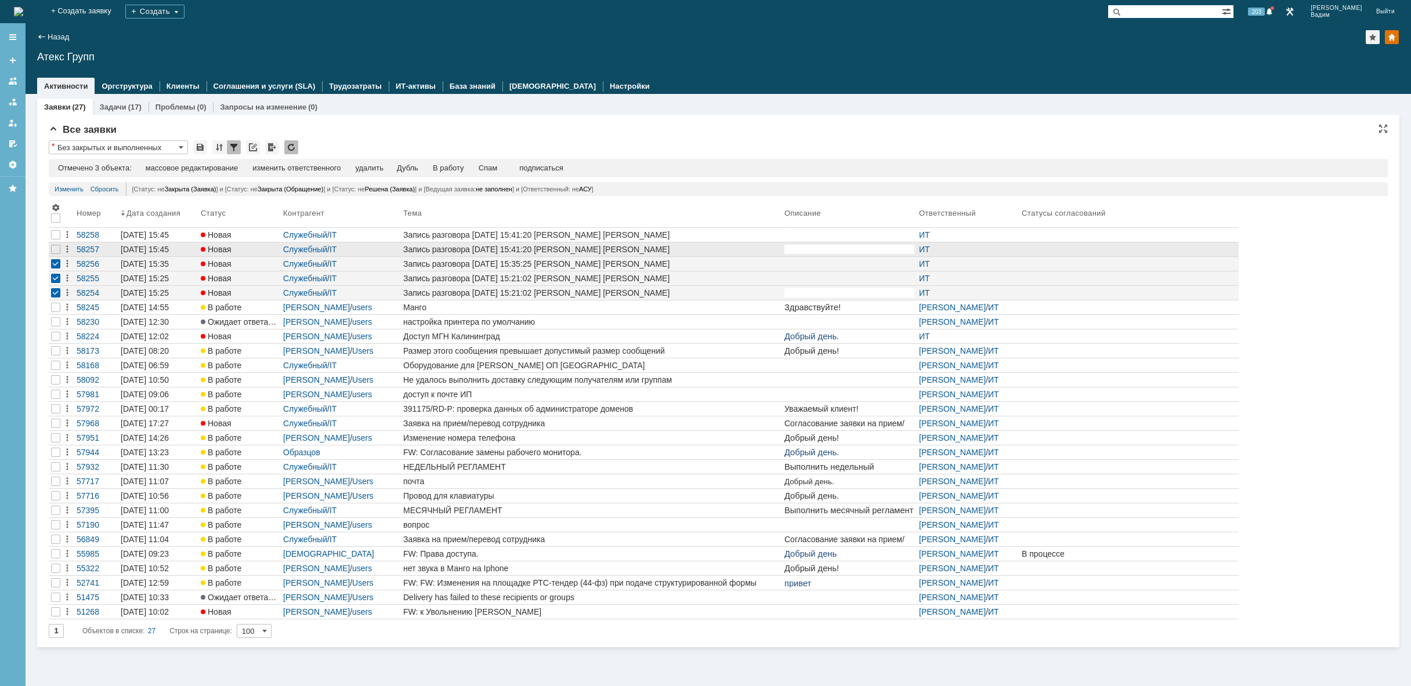
click at [54, 256] on tbody "58258 [DATE] 15:45 Новая Служебный / IT Запись разговора [DATE] 15:41:20 [PERSO…" at bounding box center [644, 424] width 1190 height 392
click at [56, 250] on div at bounding box center [55, 249] width 9 height 9
click at [57, 236] on div at bounding box center [55, 234] width 9 height 9
click at [372, 166] on div "удалить" at bounding box center [373, 168] width 28 height 9
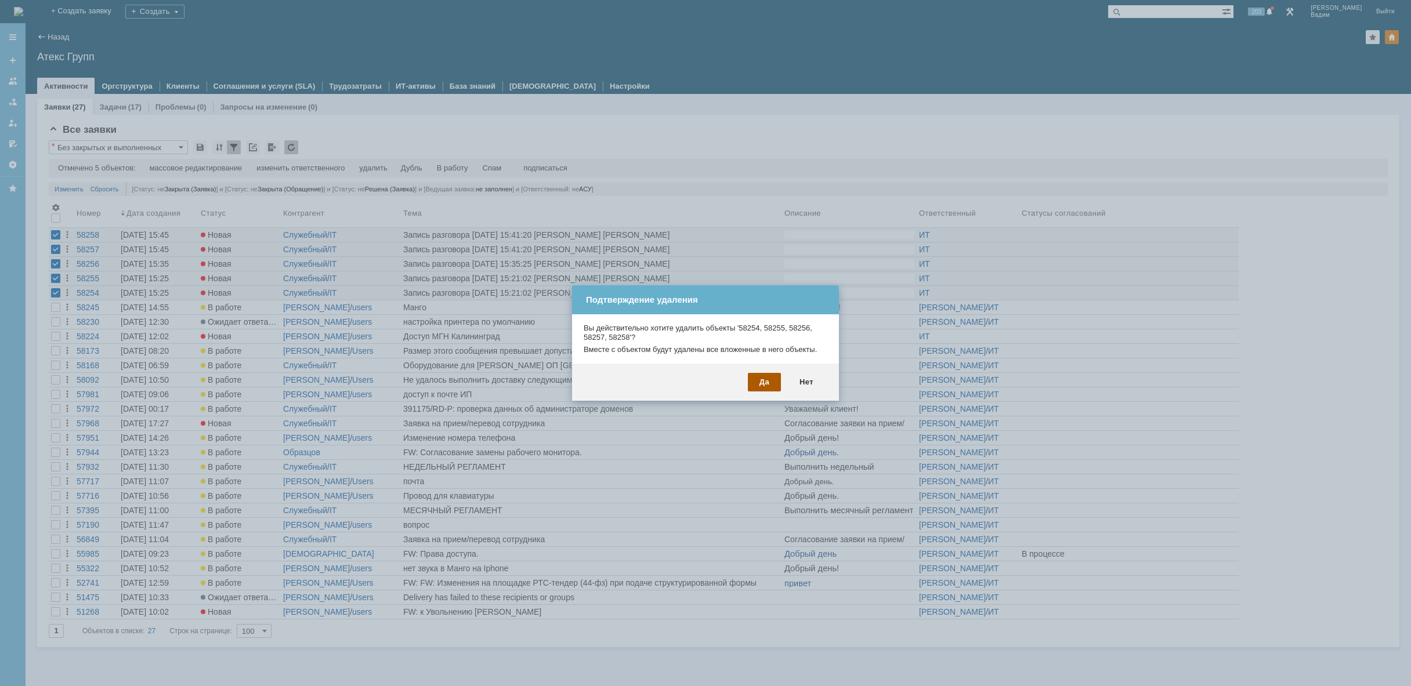
click at [760, 378] on div "Да" at bounding box center [764, 382] width 33 height 19
